Goal: Task Accomplishment & Management: Use online tool/utility

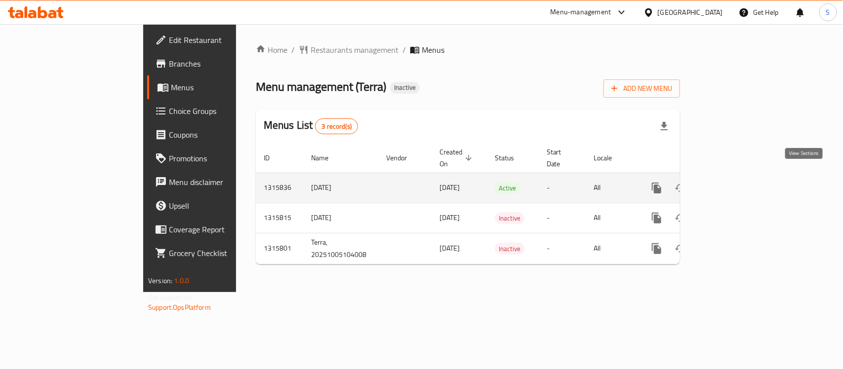
click at [740, 176] on link "enhanced table" at bounding box center [728, 188] width 24 height 24
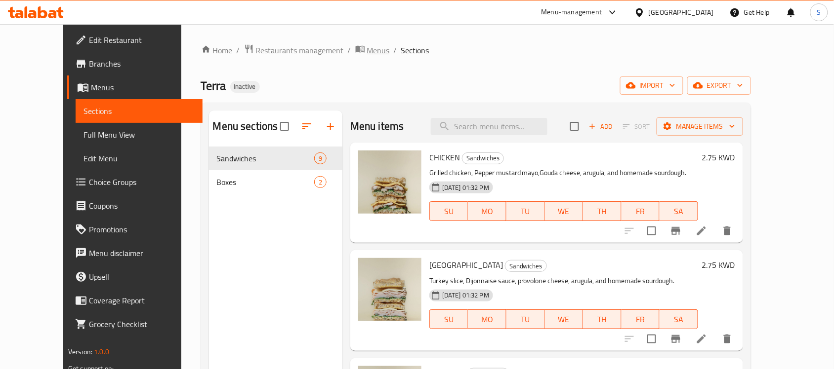
click at [367, 52] on span "Menus" at bounding box center [378, 50] width 23 height 12
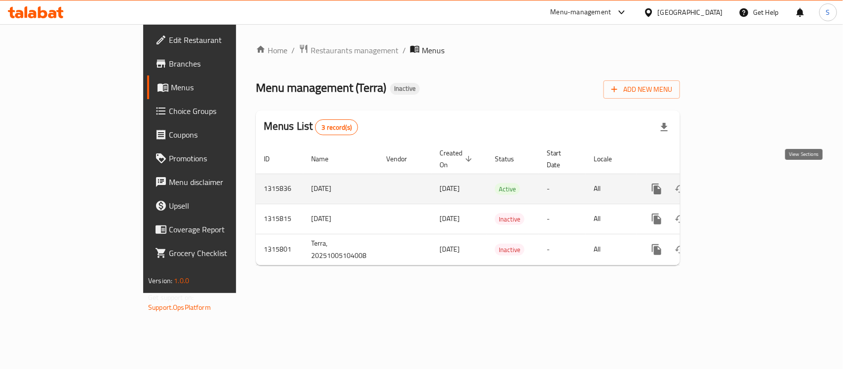
click at [734, 183] on icon "enhanced table" at bounding box center [728, 189] width 12 height 12
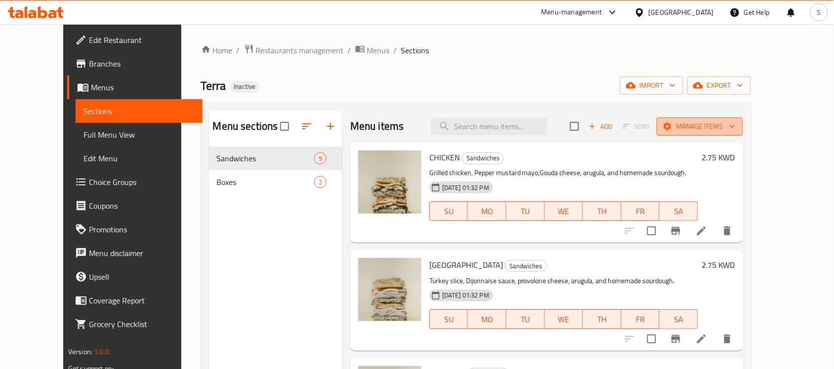
click at [735, 130] on span "Manage items" at bounding box center [699, 126] width 71 height 12
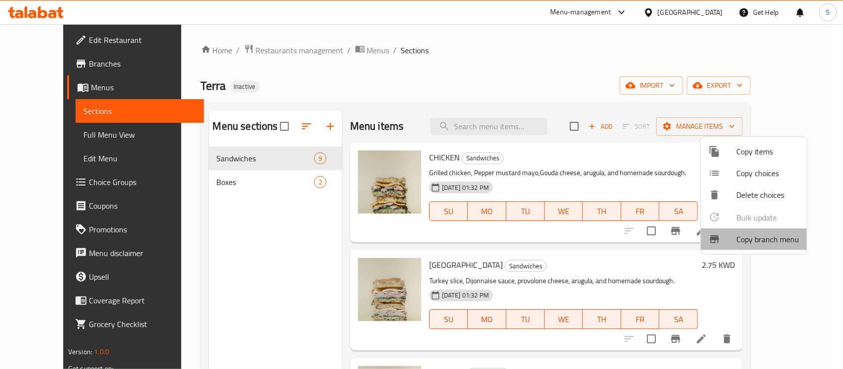
click at [764, 237] on span "Copy branch menu" at bounding box center [767, 240] width 63 height 12
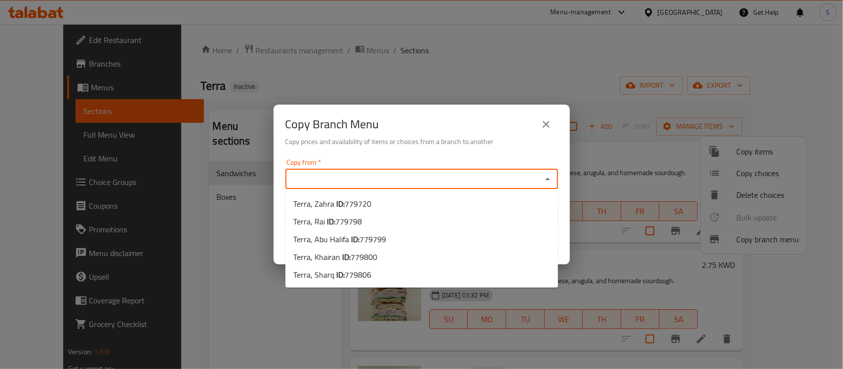
click at [426, 179] on input "Copy from   *" at bounding box center [413, 179] width 250 height 14
click at [396, 198] on li "Terra, Zahra ID: 779720" at bounding box center [421, 204] width 273 height 18
type input "Terra, Zahra"
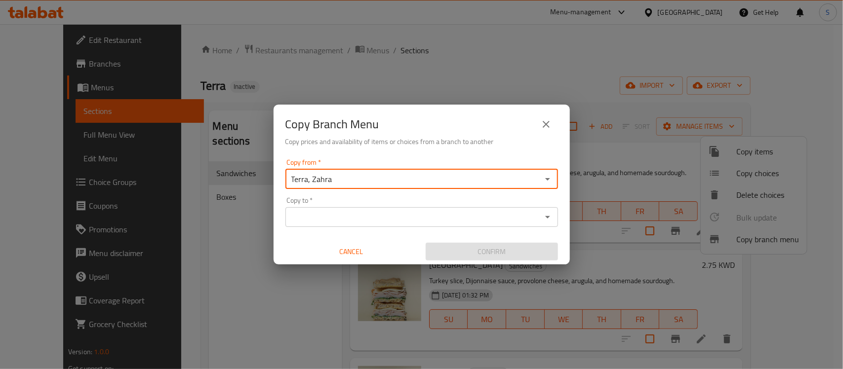
drag, startPoint x: 344, startPoint y: 238, endPoint x: 357, endPoint y: 217, distance: 24.0
click at [345, 237] on div "Copy from   * Terra, Zahra Copy from * Copy to   * Copy to * Cancel Confirm" at bounding box center [422, 210] width 296 height 110
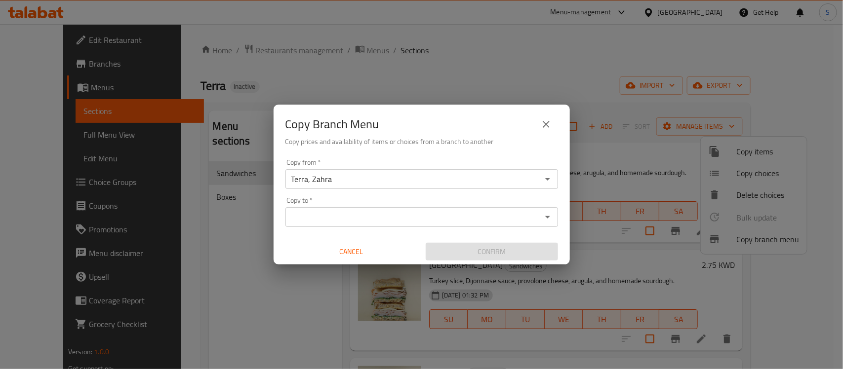
click at [357, 217] on input "Copy to   *" at bounding box center [413, 217] width 250 height 14
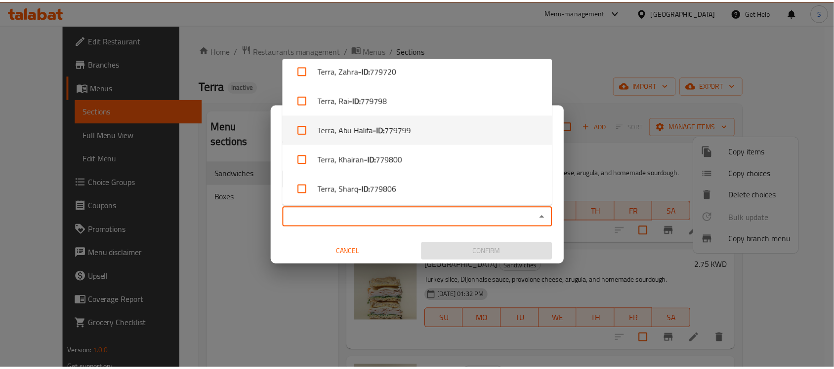
scroll to position [8, 0]
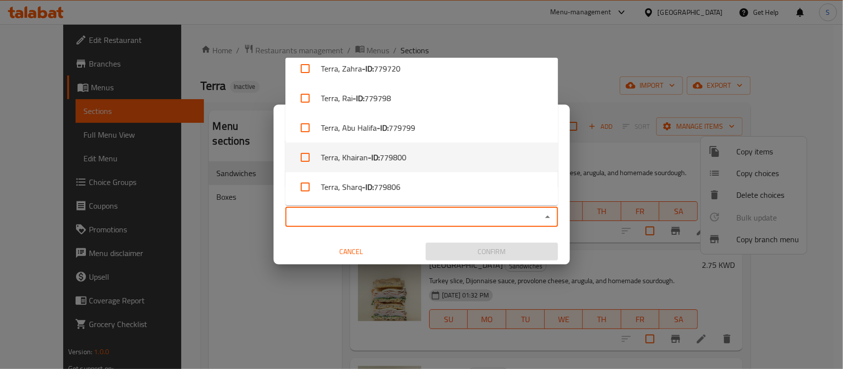
click at [413, 156] on li "Terra, Khairan - ID: 779800" at bounding box center [421, 158] width 273 height 30
checkbox input "true"
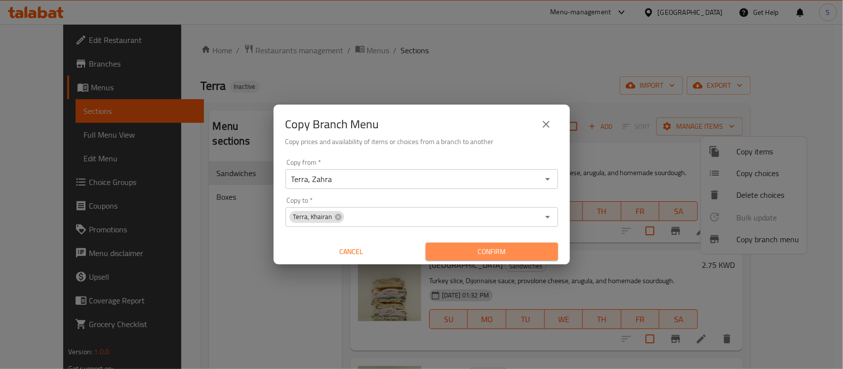
click at [491, 249] on span "Confirm" at bounding box center [492, 252] width 117 height 12
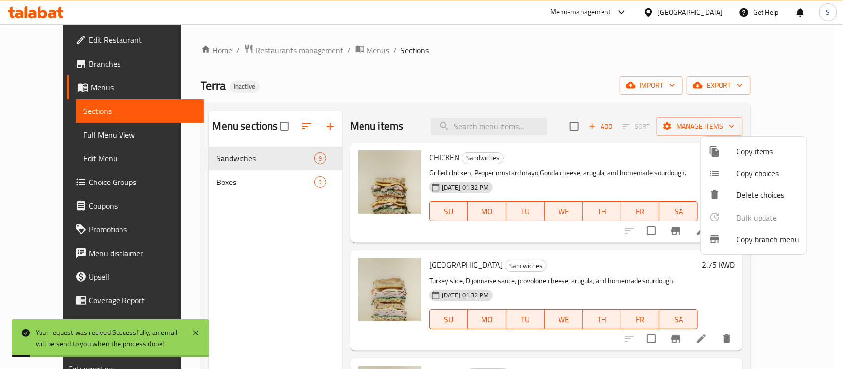
click at [229, 223] on div at bounding box center [421, 184] width 843 height 369
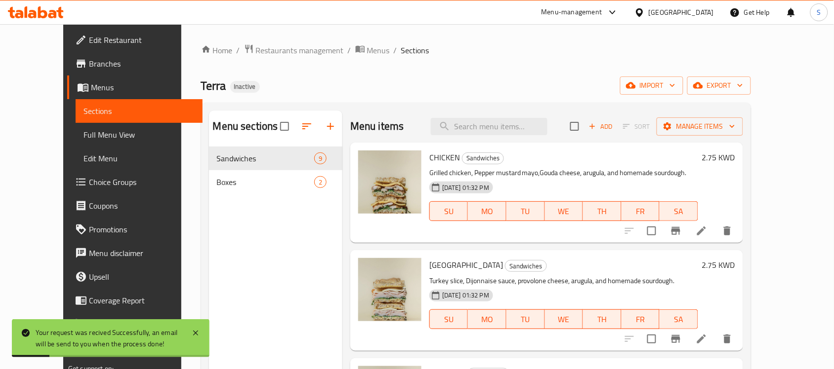
click at [89, 63] on span "Branches" at bounding box center [142, 64] width 106 height 12
